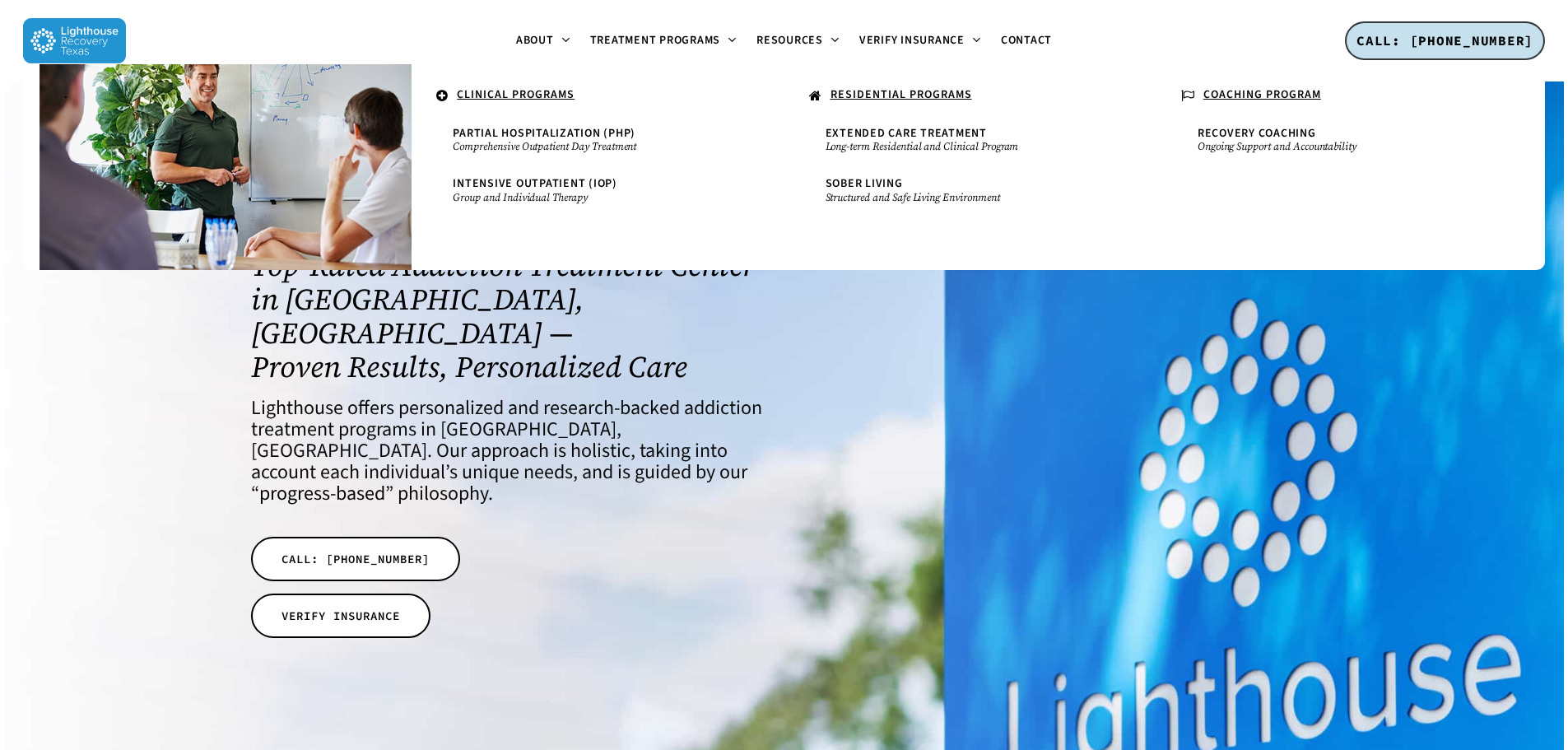
click at [556, 93] on u "CLINICAL PROGRAMS" at bounding box center [515, 94] width 117 height 16
click at [490, 93] on u "CLINICAL PROGRAMS" at bounding box center [515, 94] width 117 height 16
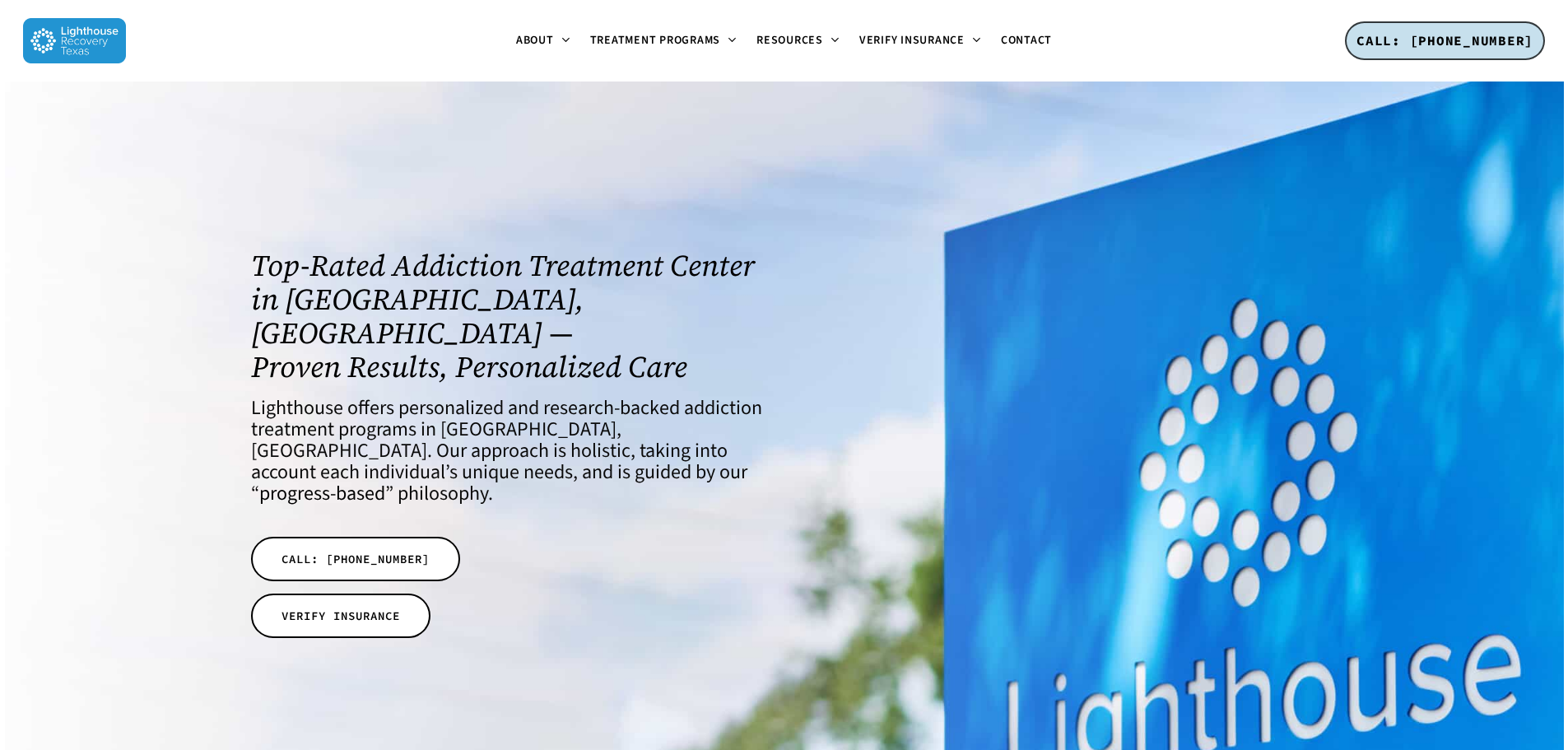
click at [520, 398] on h4 "Lighthouse offers personalized and research-backed addiction treatment programs…" at bounding box center [506, 451] width 511 height 107
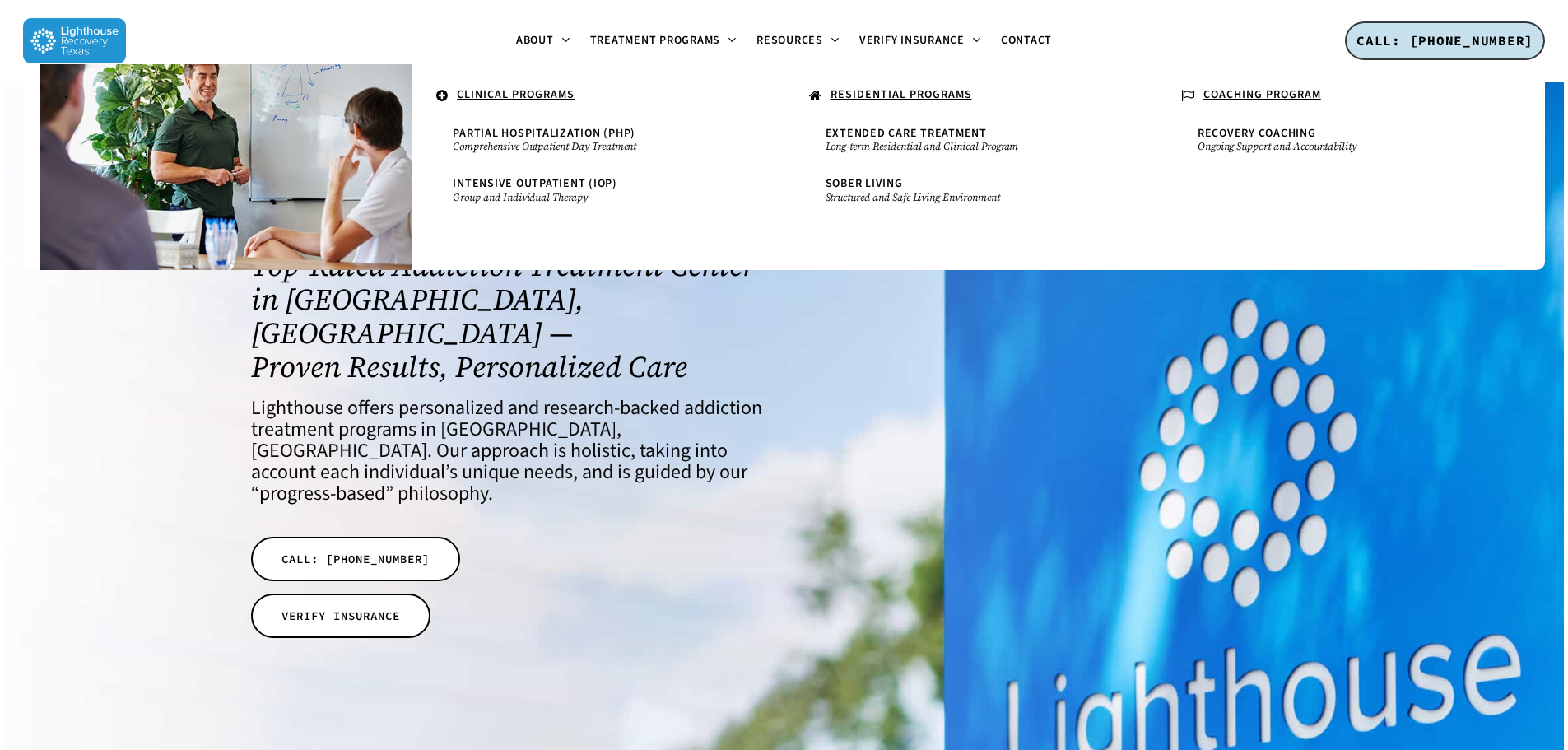
click at [511, 89] on u "CLINICAL PROGRAMS" at bounding box center [515, 94] width 117 height 16
click at [517, 129] on span "Partial Hospitalization (PHP)" at bounding box center [544, 133] width 183 height 16
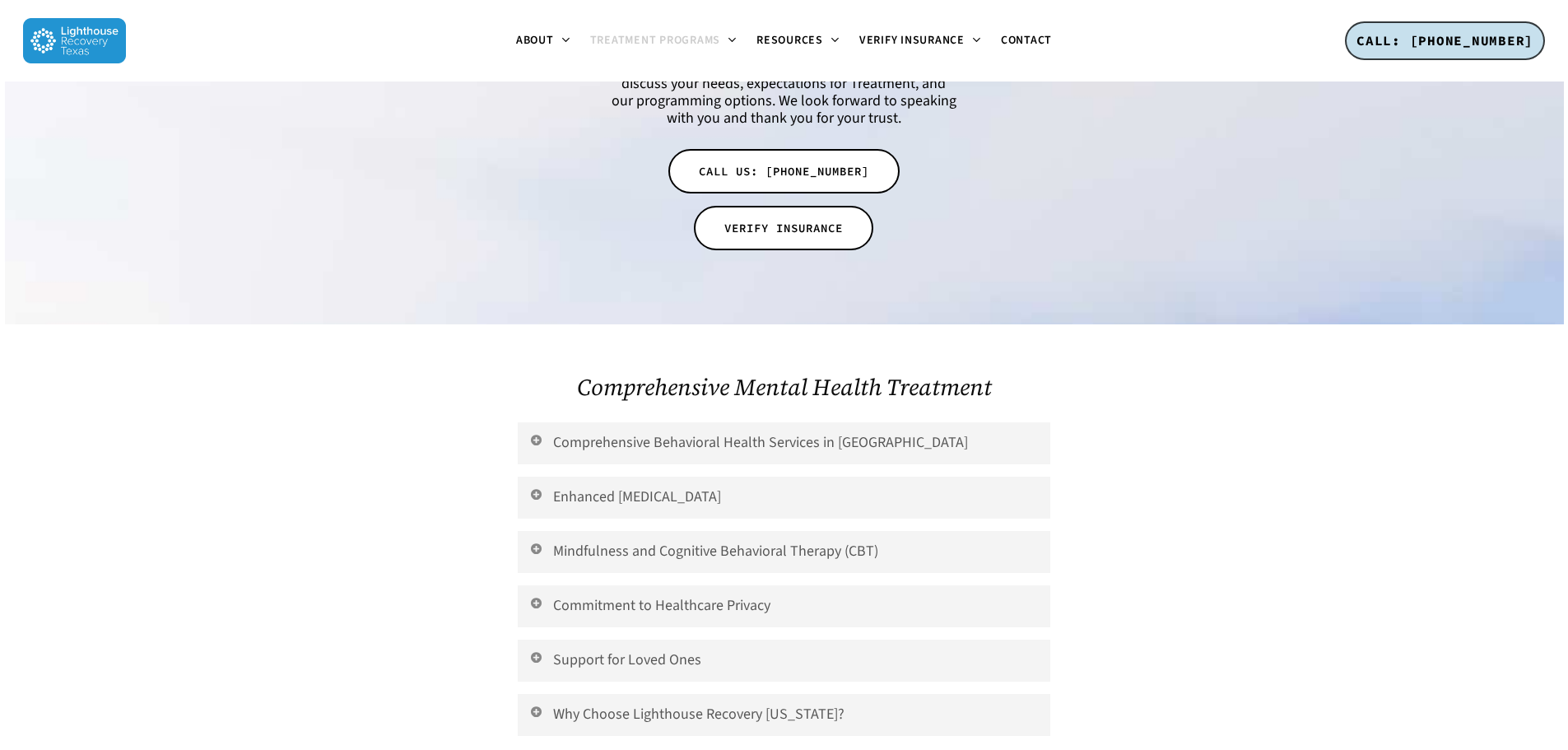
scroll to position [1728, 0]
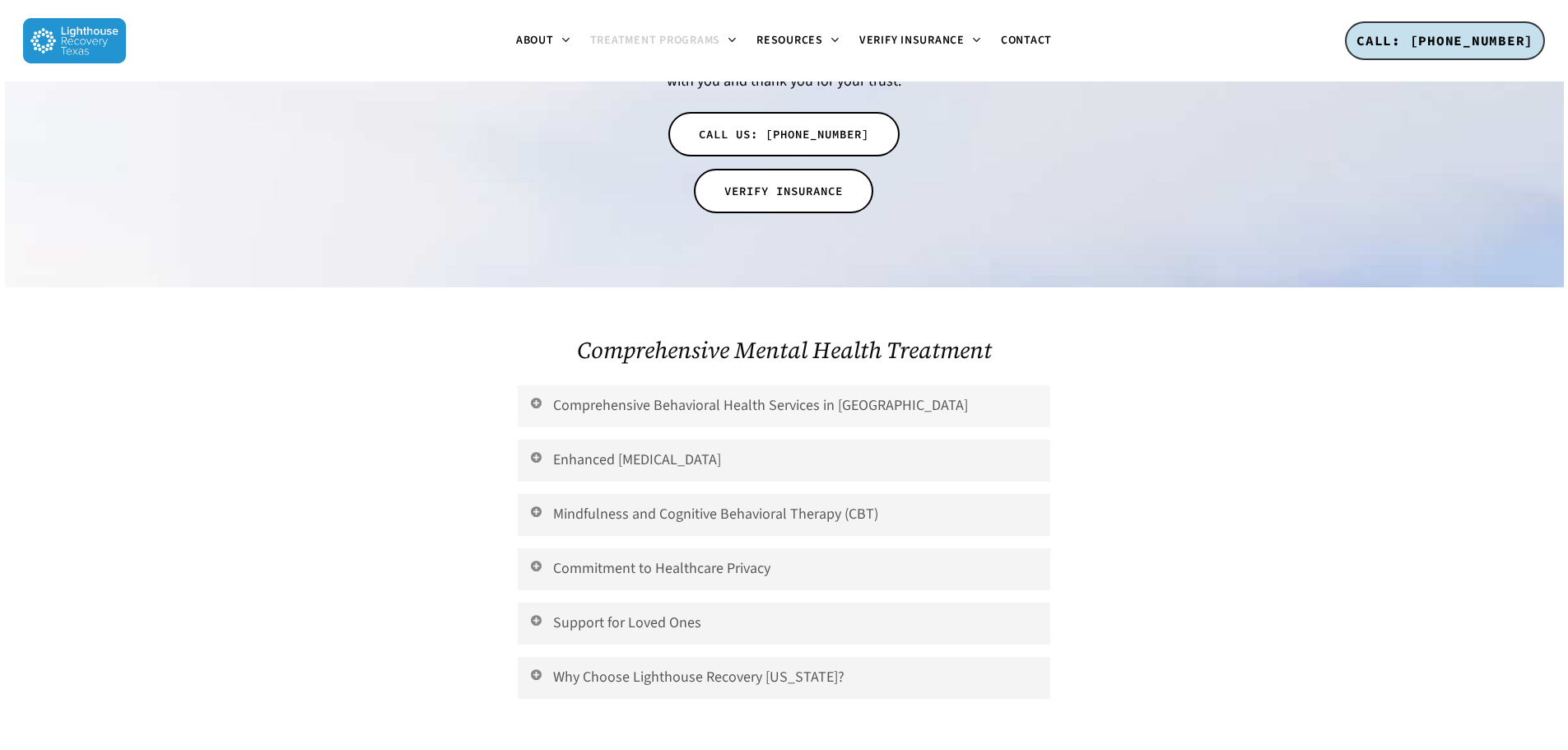
click at [653, 385] on link "Comprehensive Behavioral Health Services in Dallas-Fort Worth" at bounding box center [784, 406] width 531 height 42
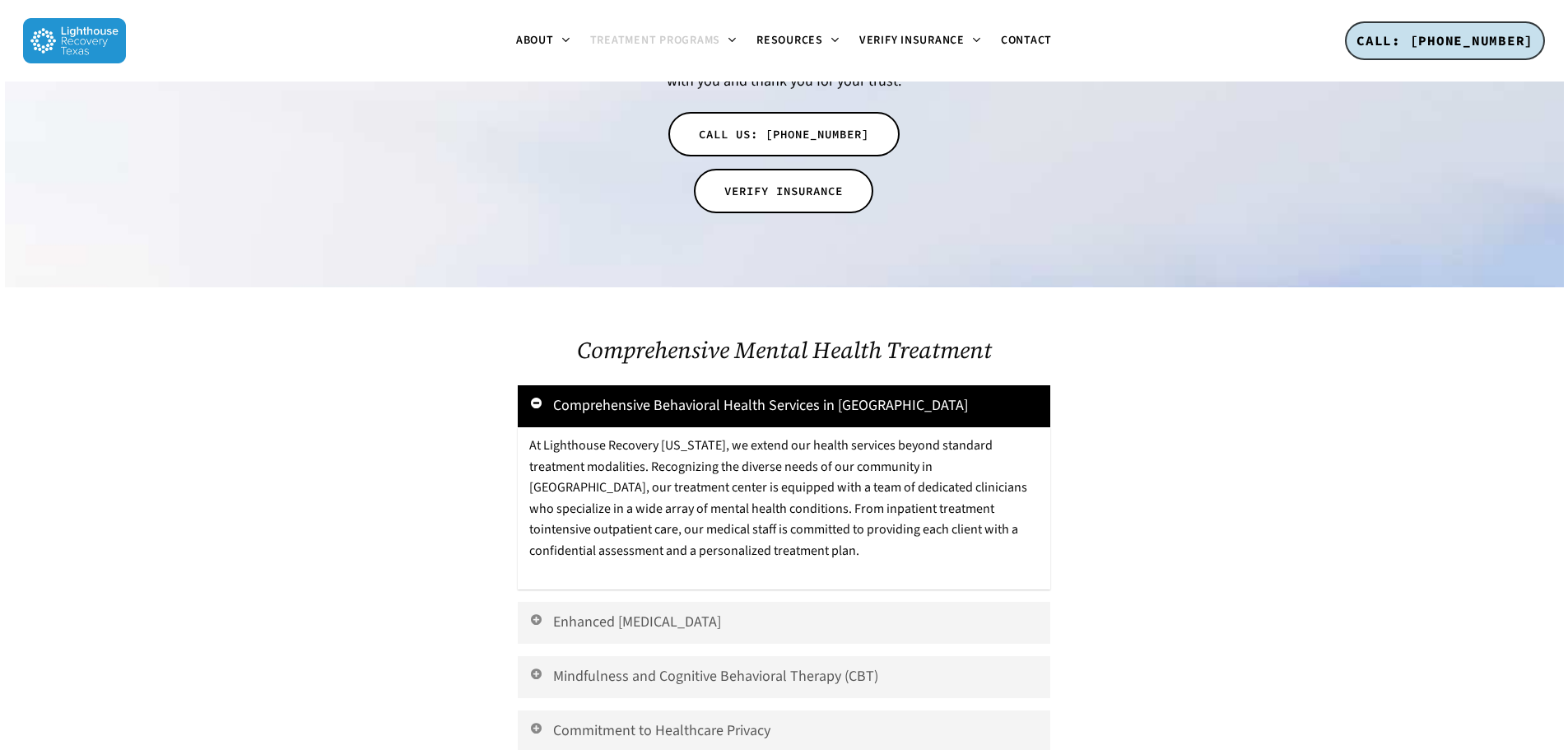
click at [653, 385] on link "Comprehensive Behavioral Health Services in Dallas-Fort Worth" at bounding box center [784, 406] width 531 height 42
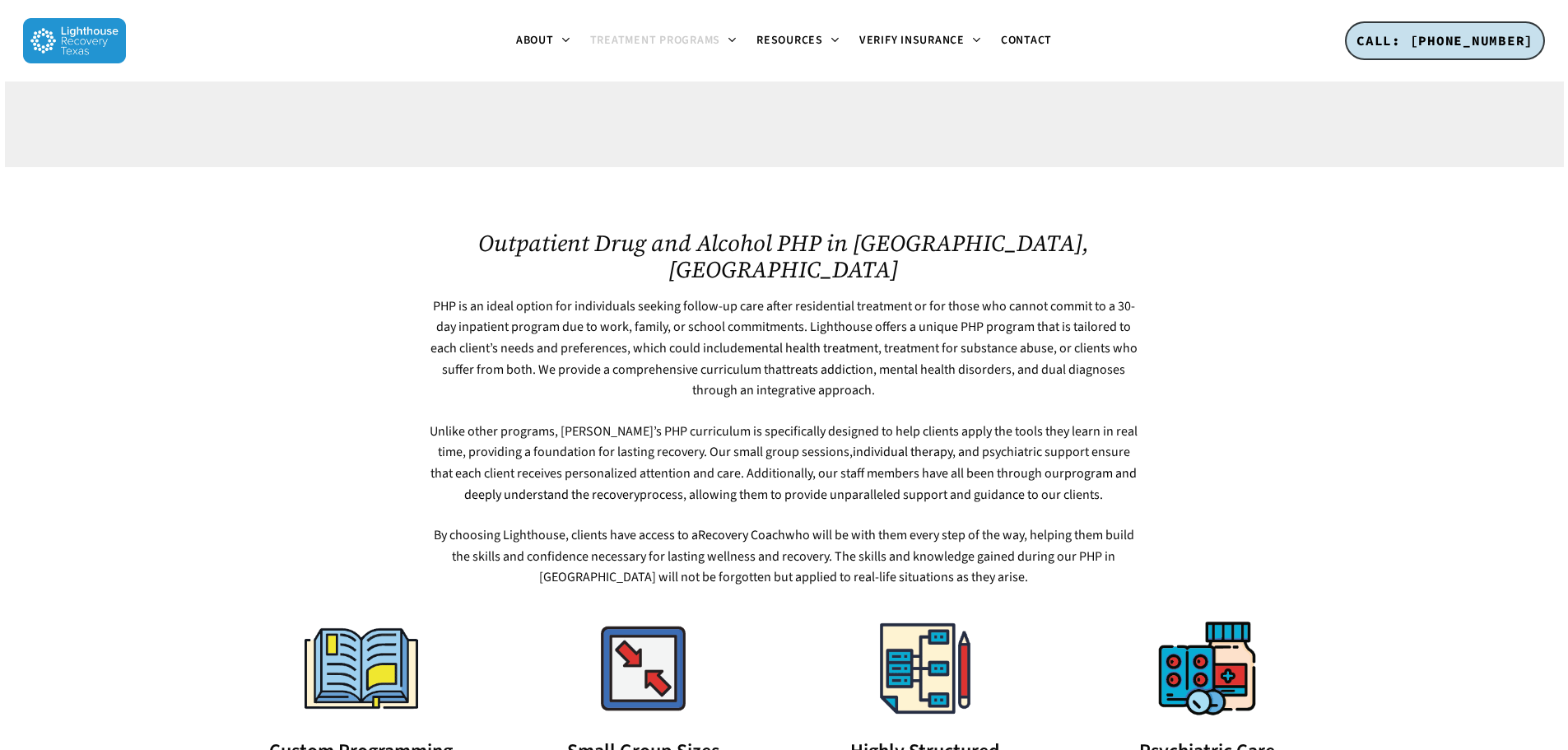
scroll to position [329, 0]
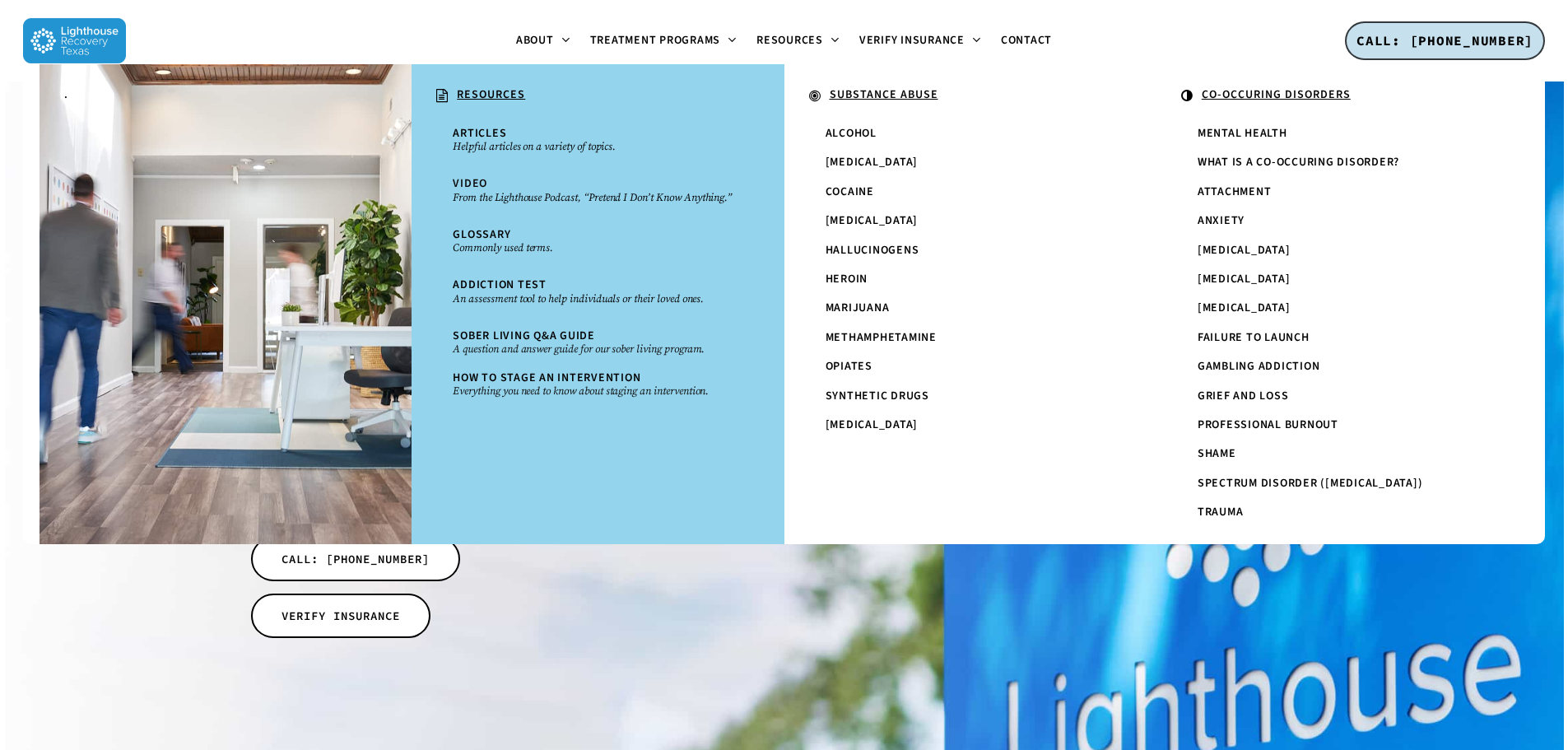
click at [1282, 95] on u "CO-OCCURING DISORDERS" at bounding box center [1275, 94] width 149 height 16
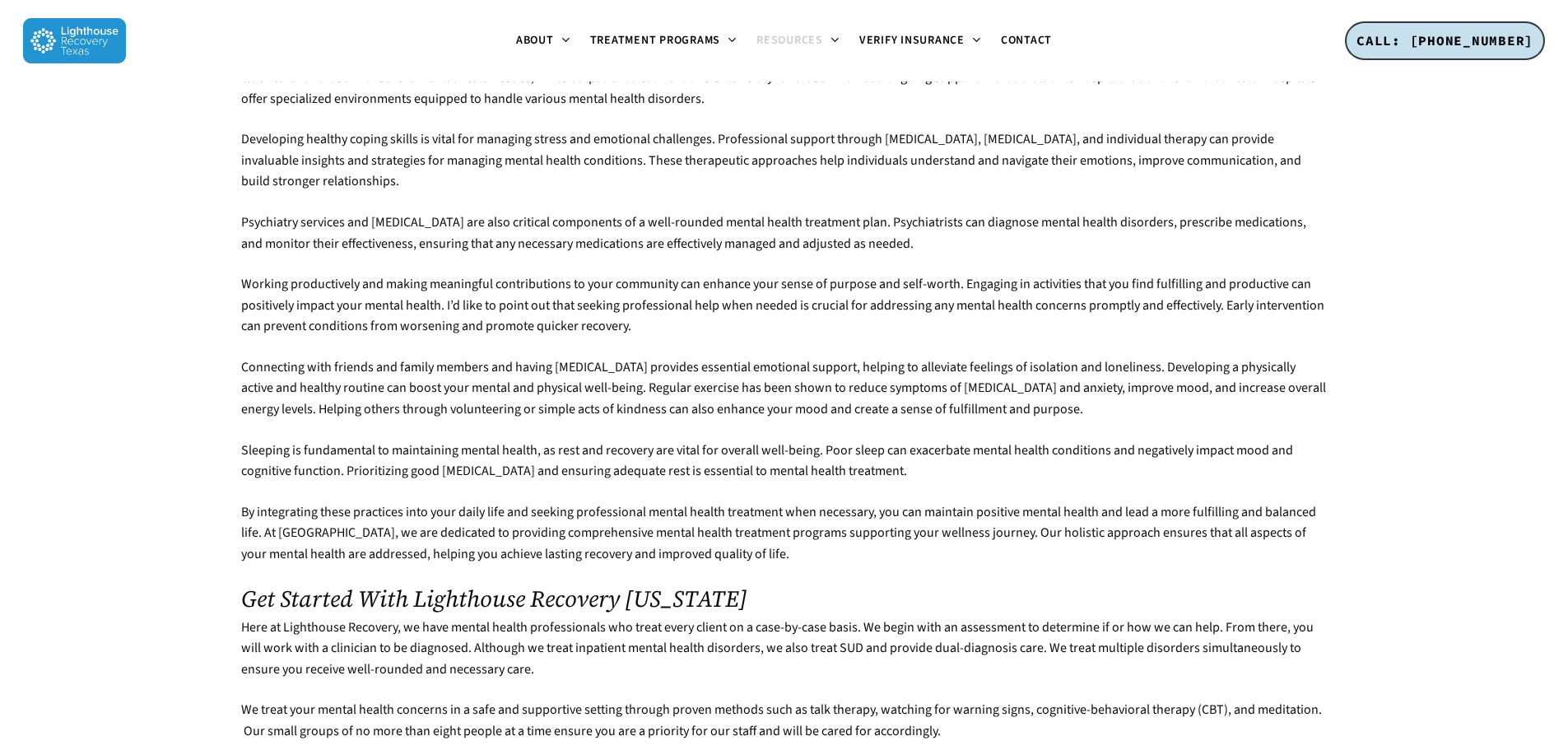
scroll to position [3951, 0]
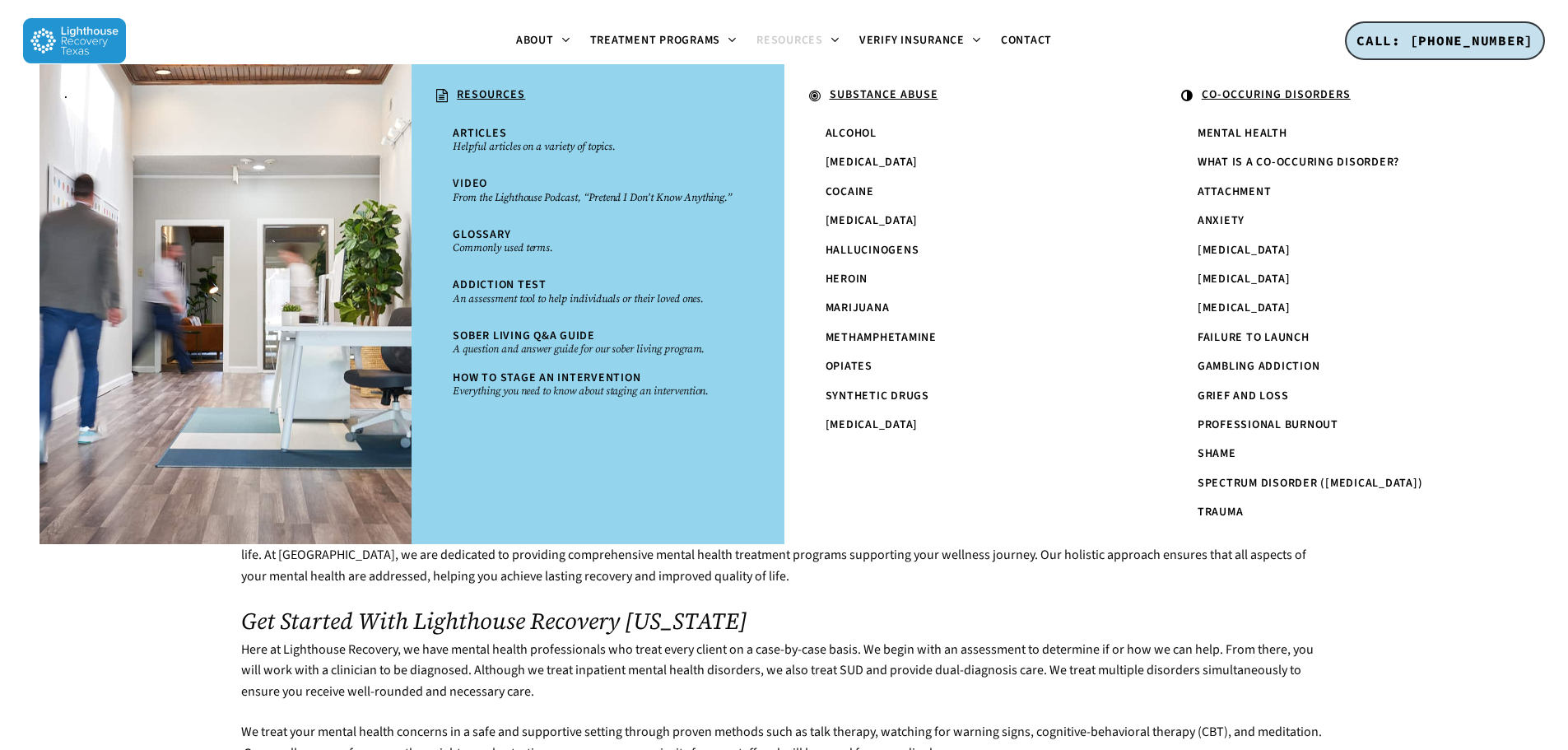
click at [803, 37] on span "Resources" at bounding box center [789, 39] width 66 height 16
click at [866, 95] on u "SUBSTANCE ABUSE" at bounding box center [884, 94] width 109 height 16
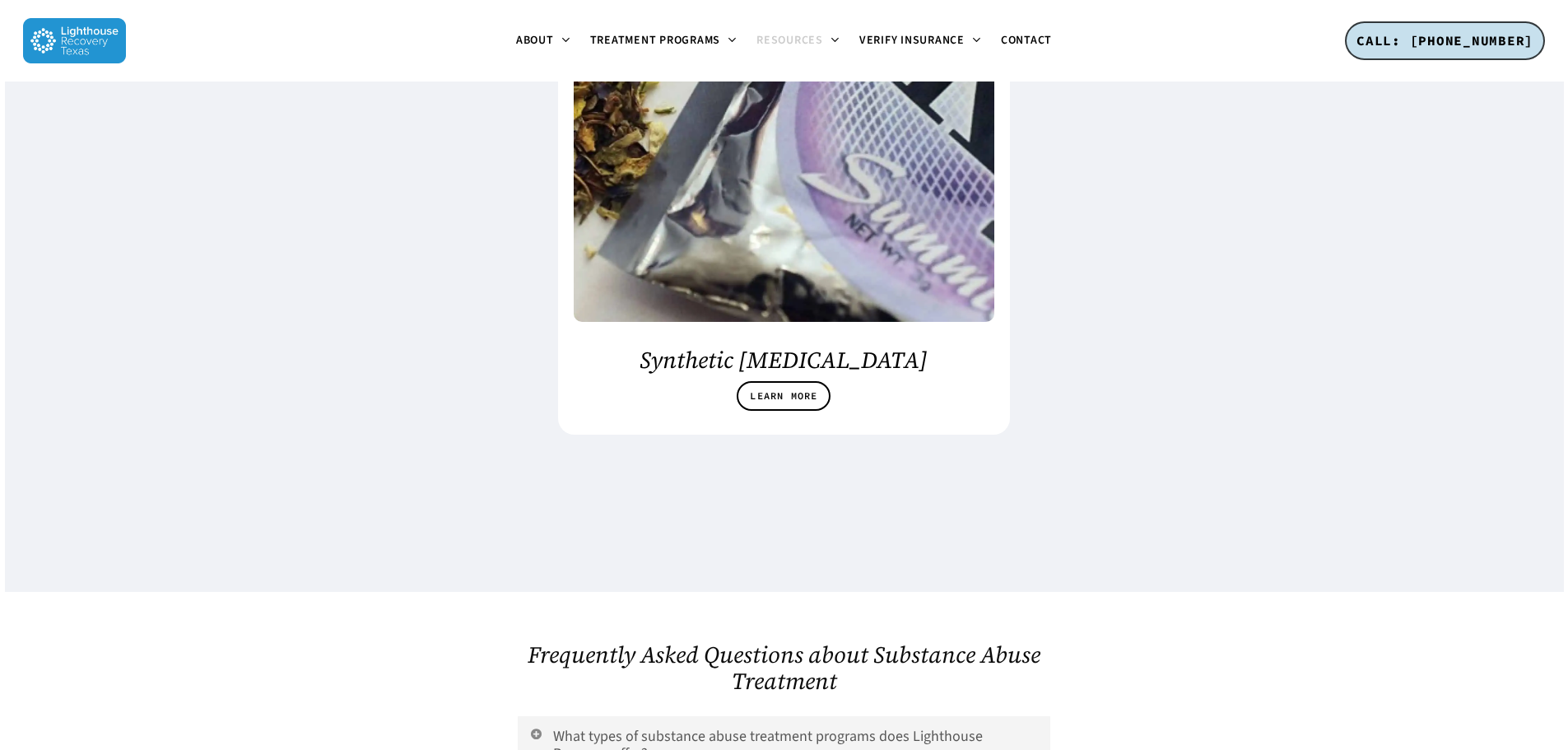
scroll to position [3787, 0]
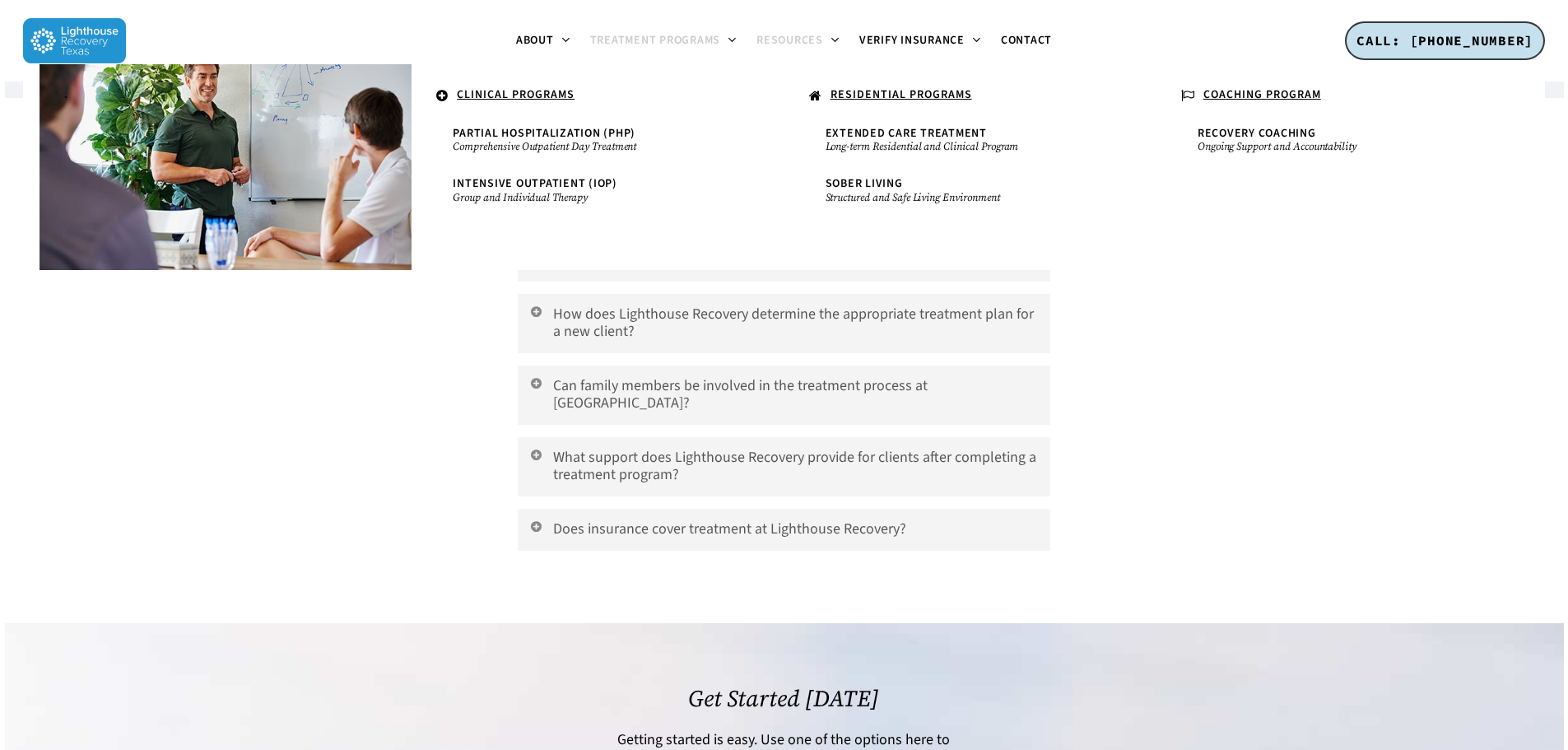
click at [674, 34] on span "Treatment Programs" at bounding box center [655, 39] width 131 height 16
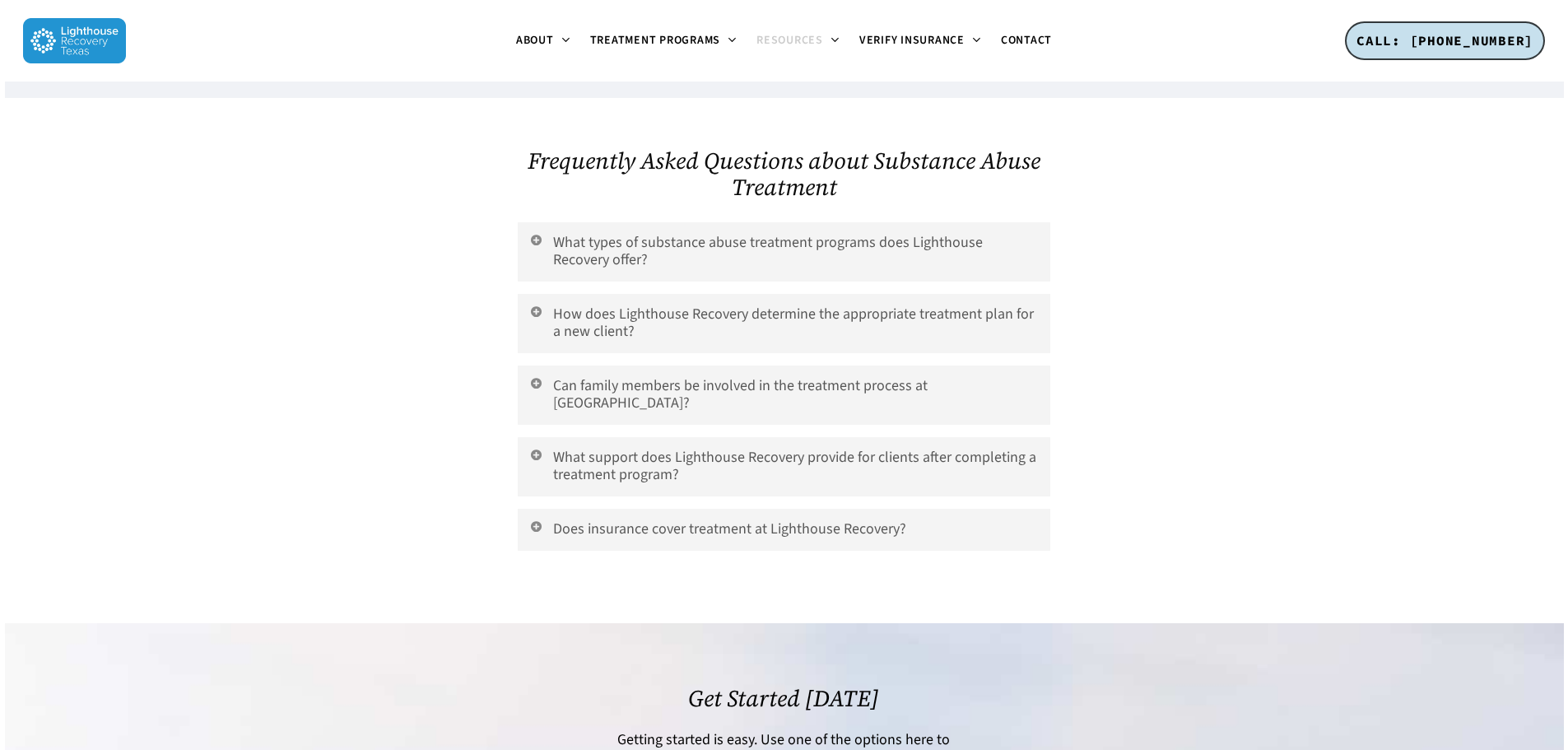
click at [673, 147] on h2 "Frequently Asked Questions about Substance Abuse Treatment" at bounding box center [784, 173] width 531 height 53
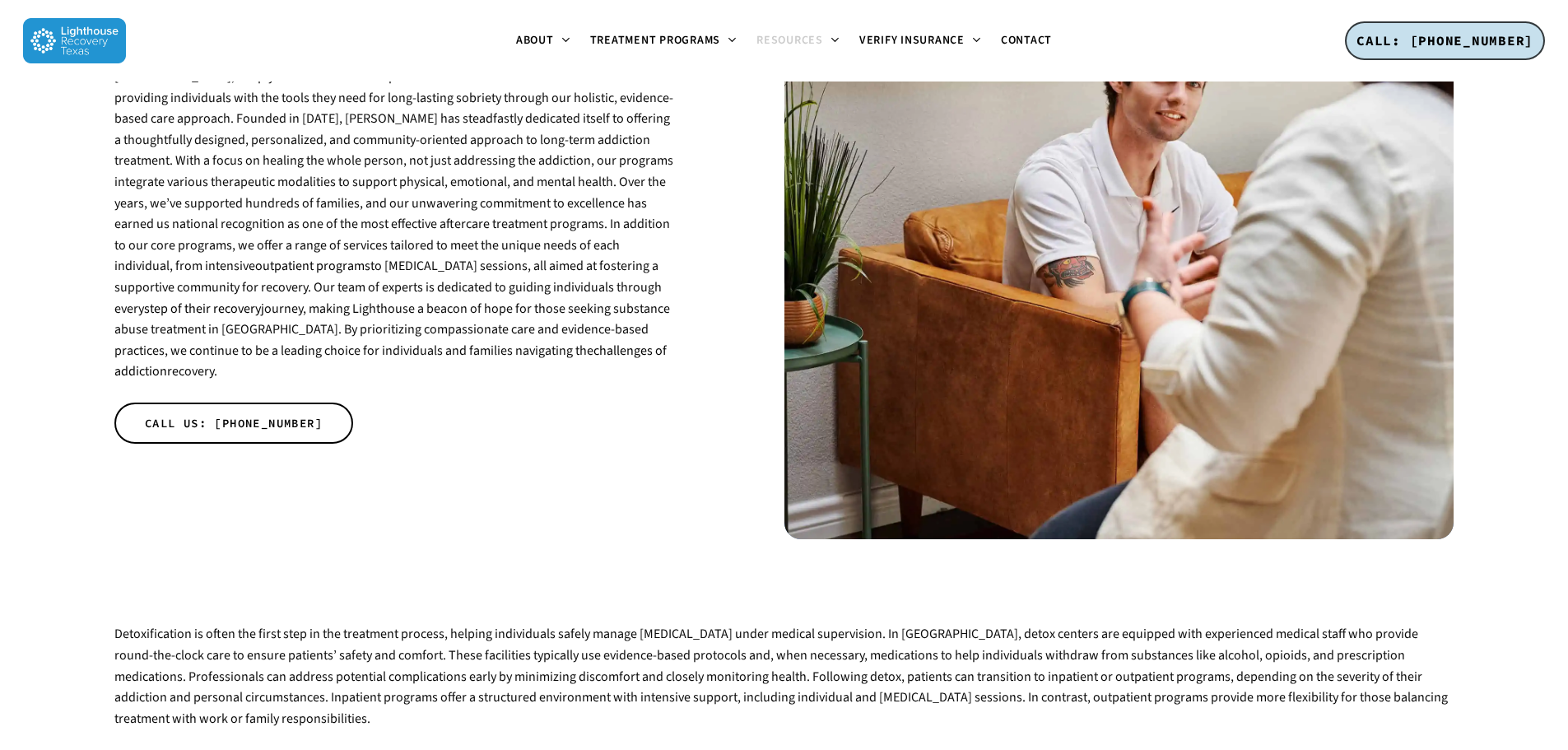
scroll to position [0, 0]
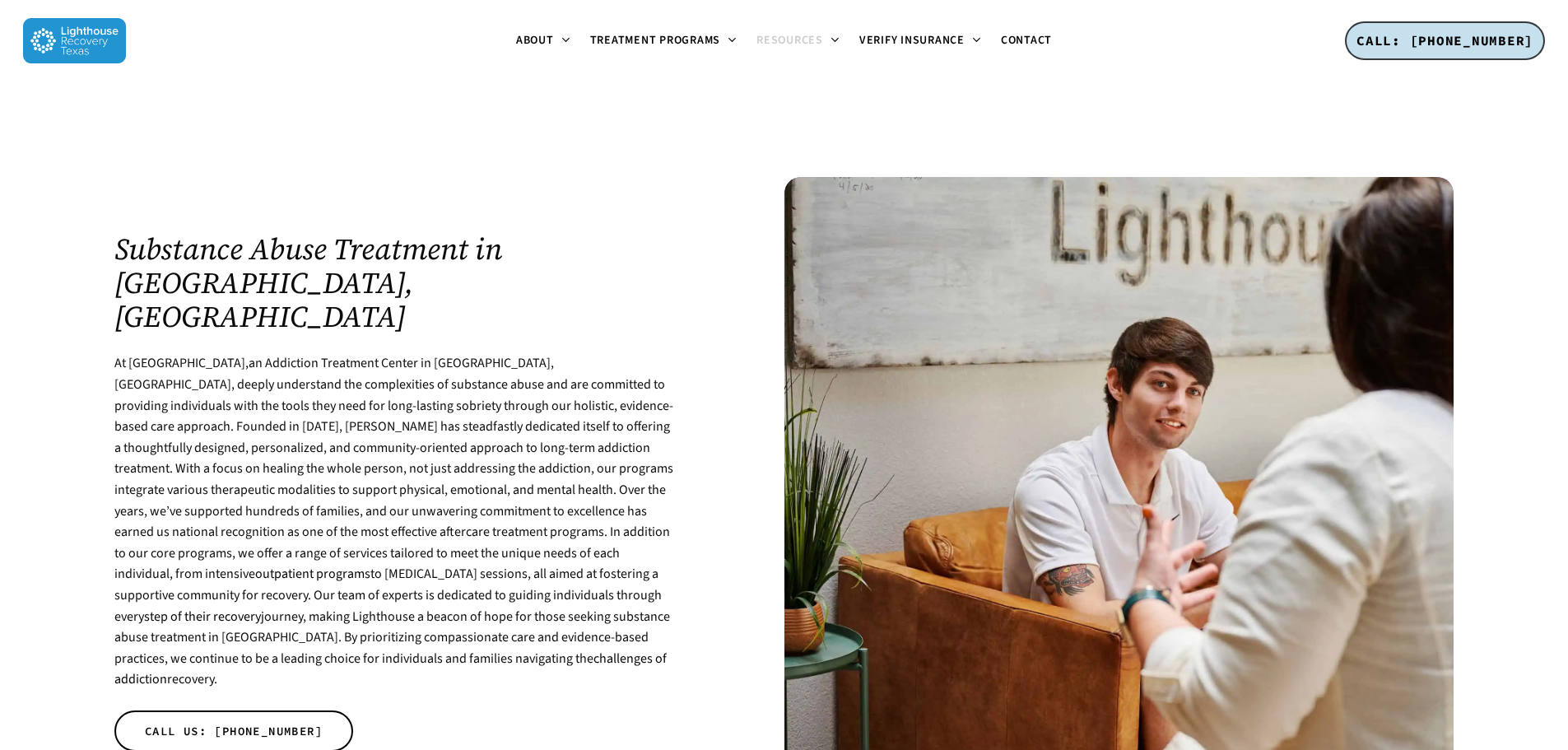
click at [424, 354] on link "an Addiction Treatment Center in Dallas, TX" at bounding box center [334, 374] width 440 height 39
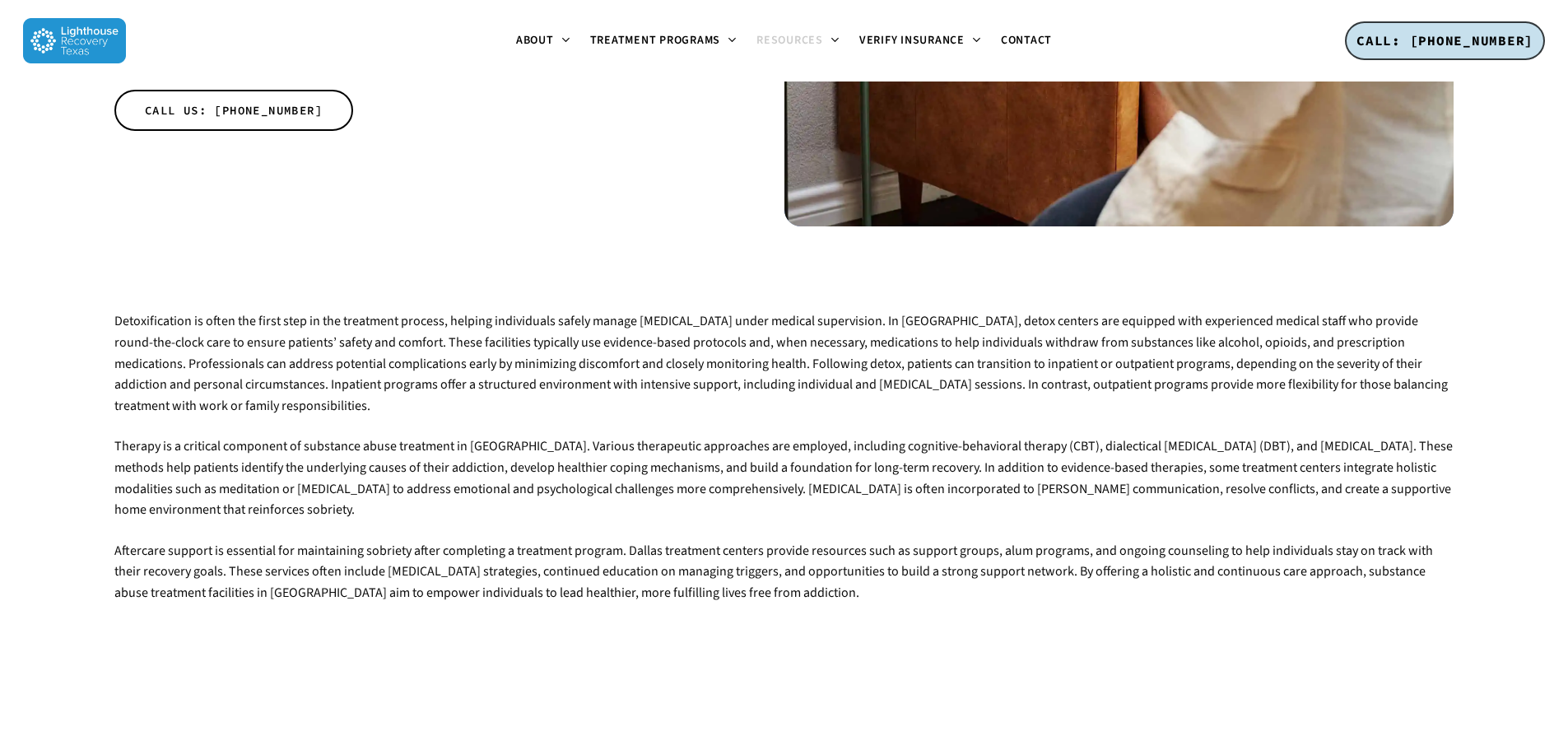
scroll to position [329, 0]
